Goal: Find specific page/section: Find specific page/section

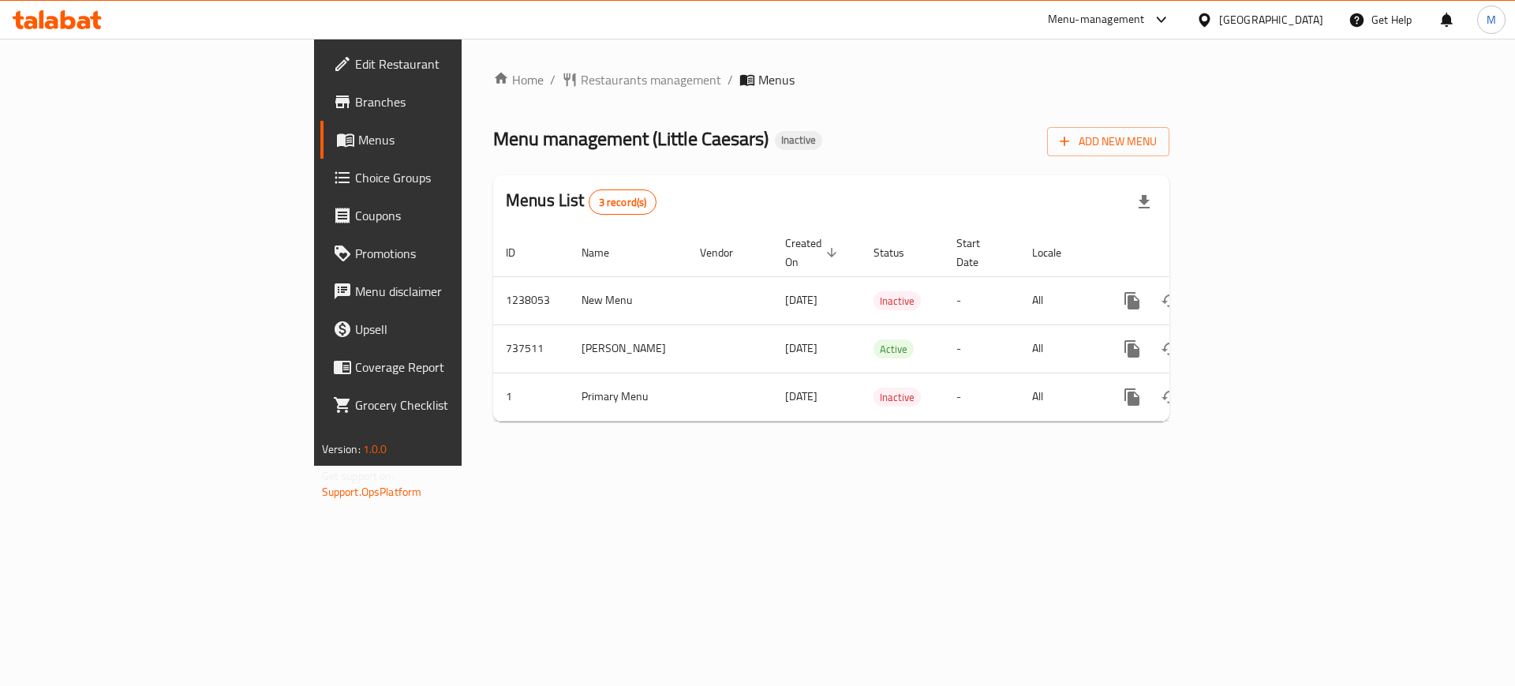
click at [1171, 11] on div at bounding box center [1158, 19] width 26 height 19
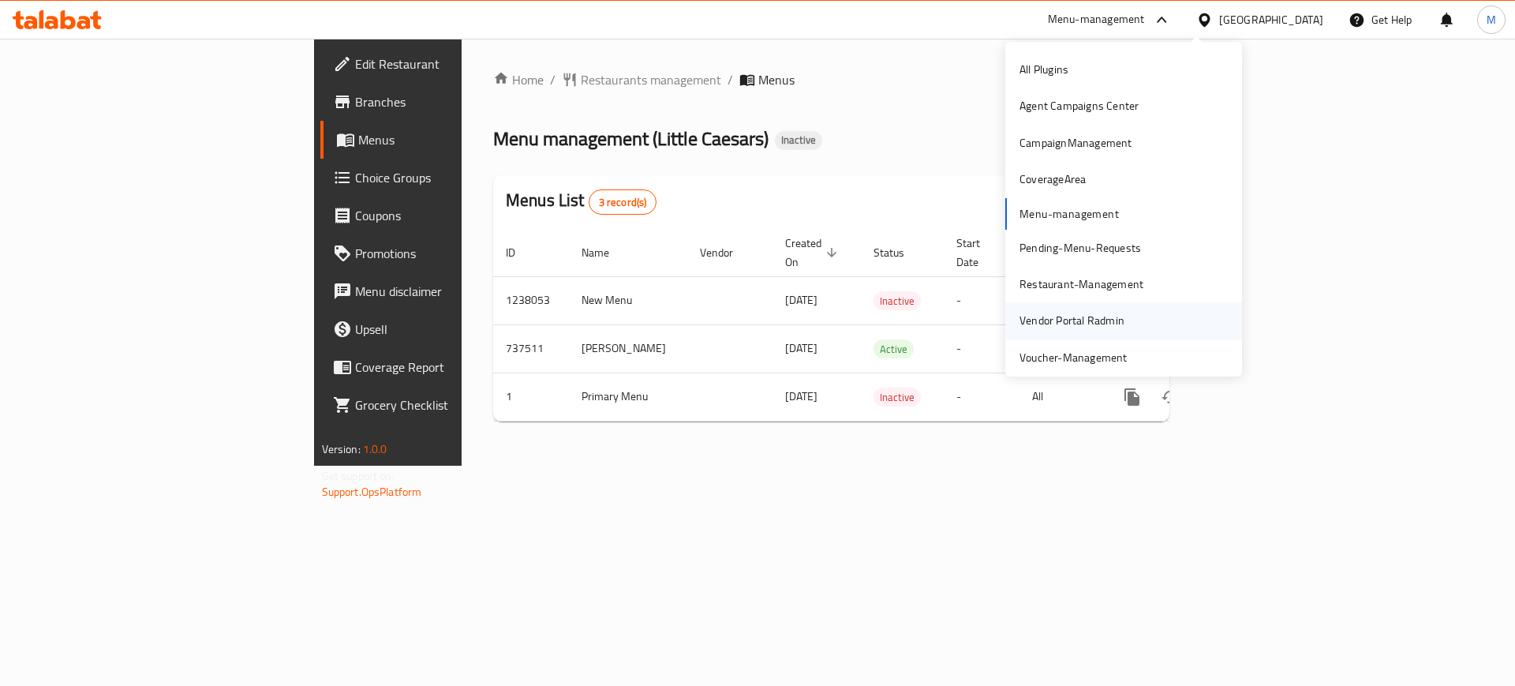
click at [1091, 327] on div "Vendor Portal Radmin" at bounding box center [1072, 320] width 105 height 17
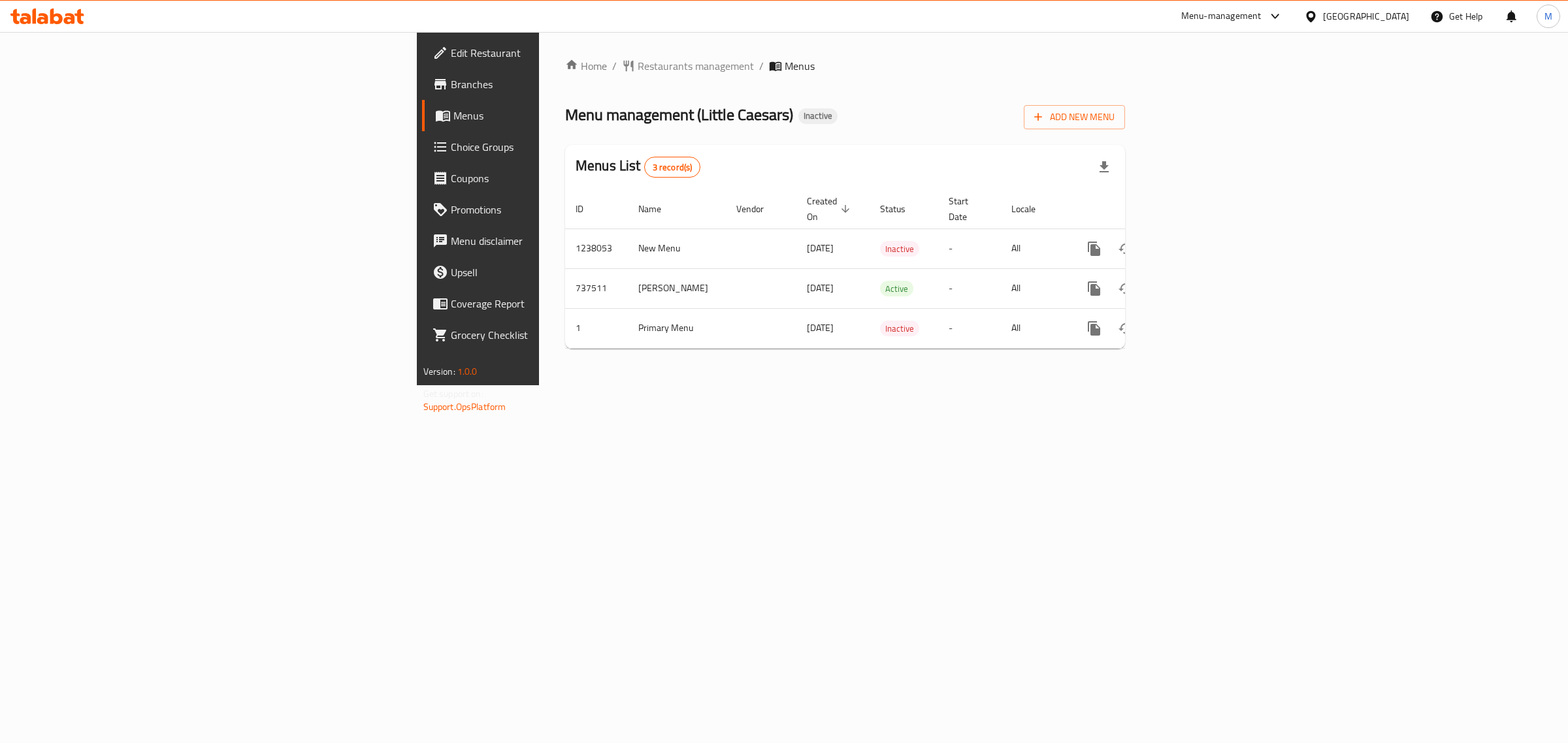
click at [1321, 32] on div "​ Menu-management Kuwait Get Help M Edit Restaurant Branches Menus Choice Group…" at bounding box center [784, 387] width 1568 height 711
click at [1294, 11] on div "Menu-management" at bounding box center [1232, 17] width 123 height 31
click at [1283, 17] on div at bounding box center [1272, 16] width 22 height 16
click at [1219, 85] on div "Agent Campaigns Center" at bounding box center [1206, 88] width 99 height 14
